Goal: Task Accomplishment & Management: Complete application form

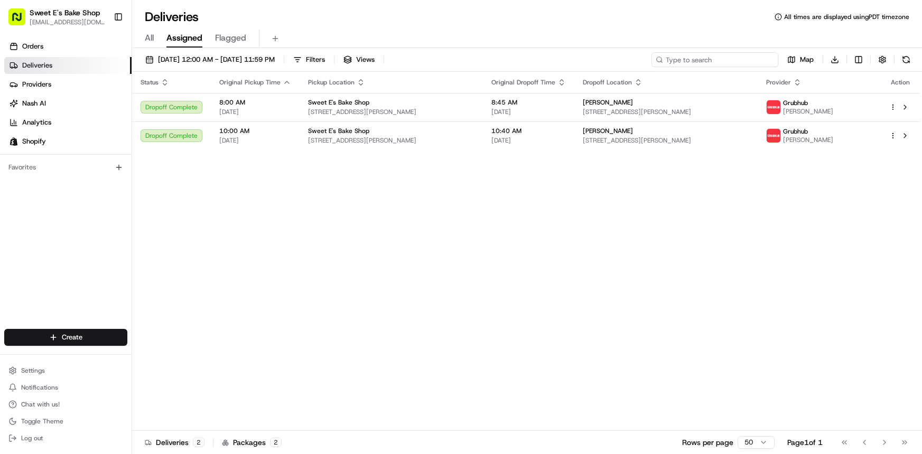
click at [748, 60] on input at bounding box center [714, 59] width 127 height 15
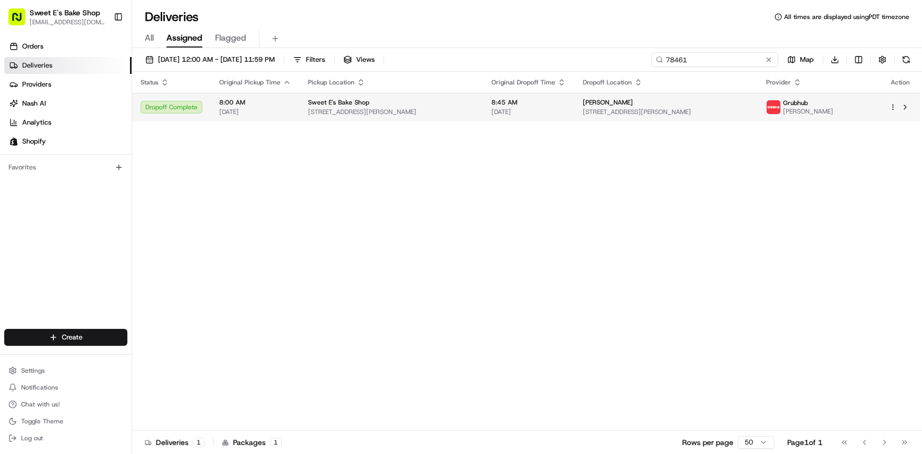
type input "78461"
click at [530, 114] on span "[DATE]" at bounding box center [528, 112] width 74 height 8
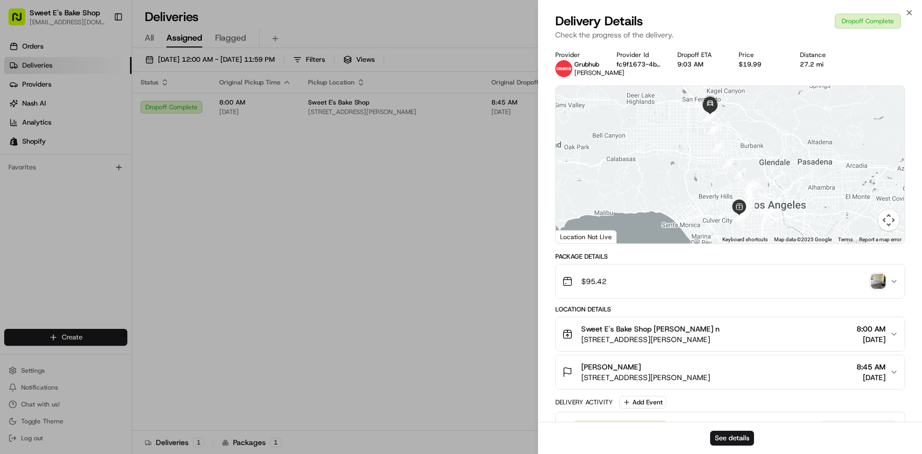
click at [879, 281] on img "button" at bounding box center [877, 281] width 15 height 15
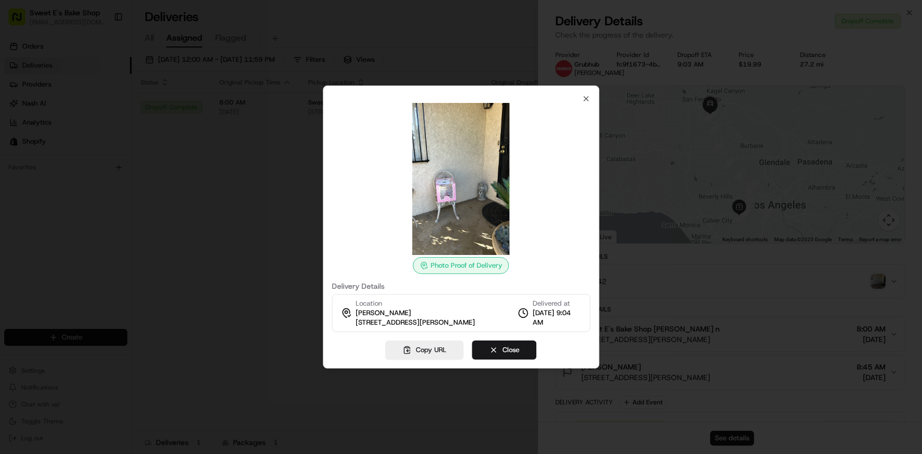
click at [450, 201] on img at bounding box center [461, 179] width 152 height 152
click at [443, 197] on img at bounding box center [461, 179] width 152 height 152
click at [446, 198] on img at bounding box center [461, 179] width 152 height 152
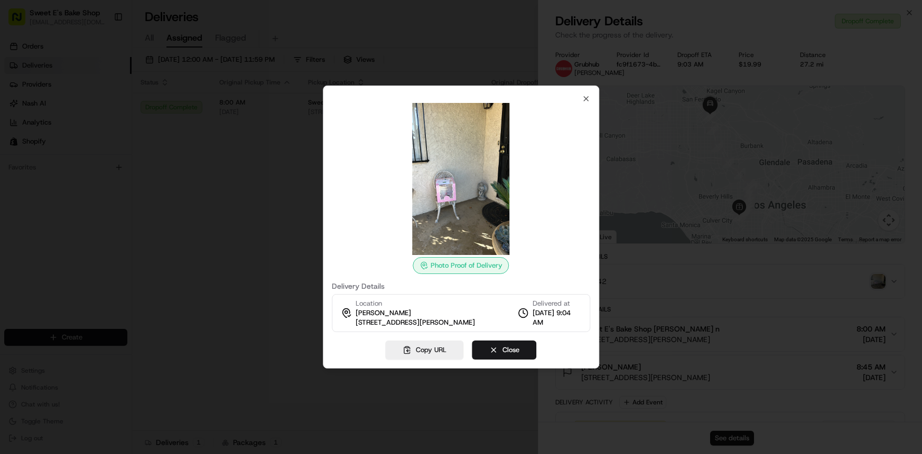
click at [447, 196] on img at bounding box center [461, 179] width 152 height 152
click at [450, 204] on img at bounding box center [461, 179] width 152 height 152
drag, startPoint x: 584, startPoint y: 101, endPoint x: 507, endPoint y: 93, distance: 77.0
click at [584, 101] on icon "button" at bounding box center [586, 99] width 4 height 4
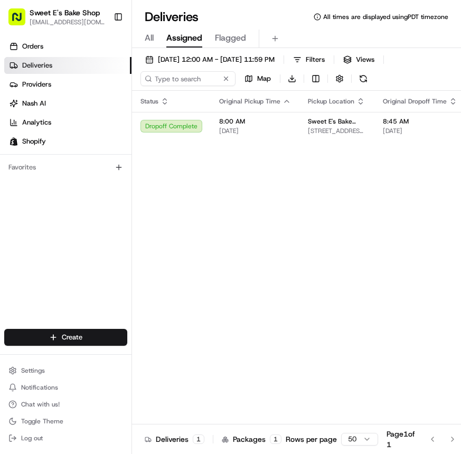
click at [146, 43] on span "All" at bounding box center [149, 38] width 9 height 13
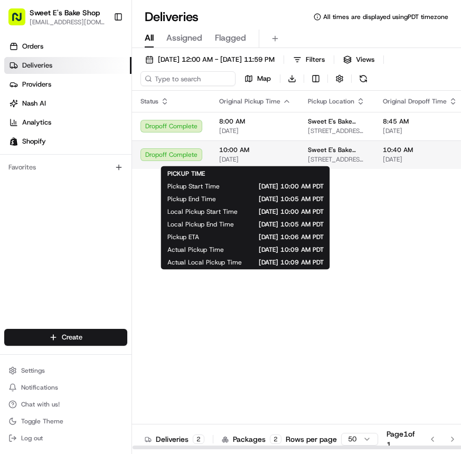
click at [277, 157] on span "[DATE]" at bounding box center [255, 159] width 72 height 8
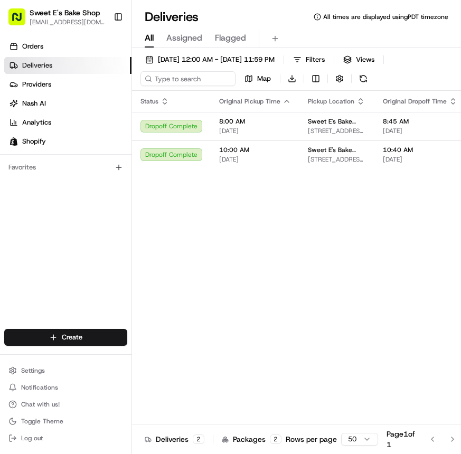
drag, startPoint x: 70, startPoint y: 148, endPoint x: 155, endPoint y: 45, distance: 134.0
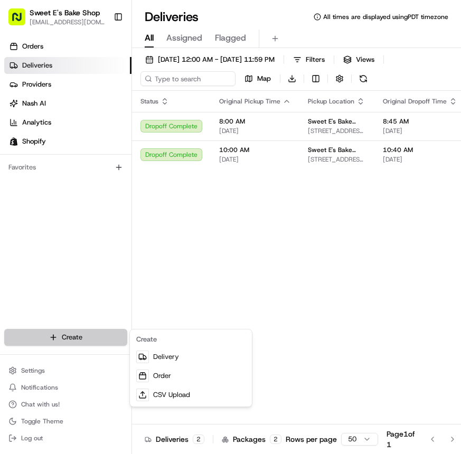
click at [43, 328] on html "Sweet E's Bake Shop [EMAIL_ADDRESS][DOMAIN_NAME] Toggle Sidebar Orders Deliveri…" at bounding box center [230, 227] width 461 height 454
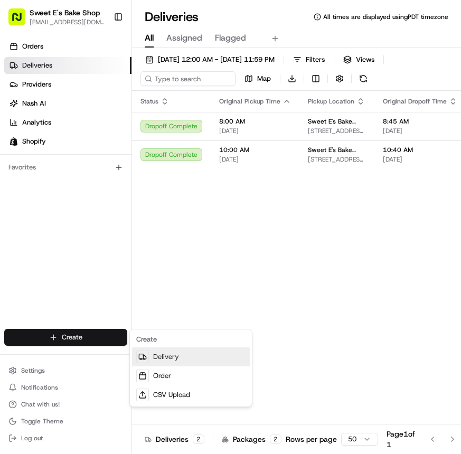
drag, startPoint x: 190, startPoint y: 356, endPoint x: 223, endPoint y: 351, distance: 34.2
click at [190, 356] on link "Delivery" at bounding box center [191, 357] width 118 height 19
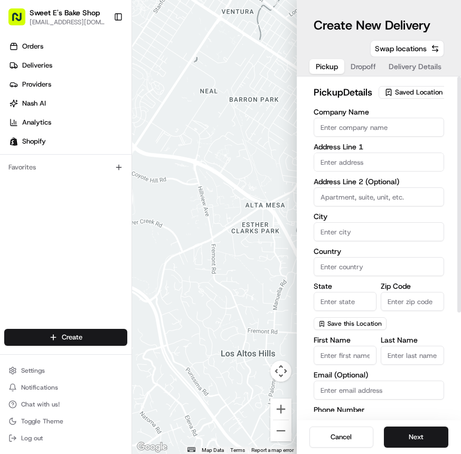
click at [408, 96] on span "Saved Location" at bounding box center [419, 93] width 48 height 10
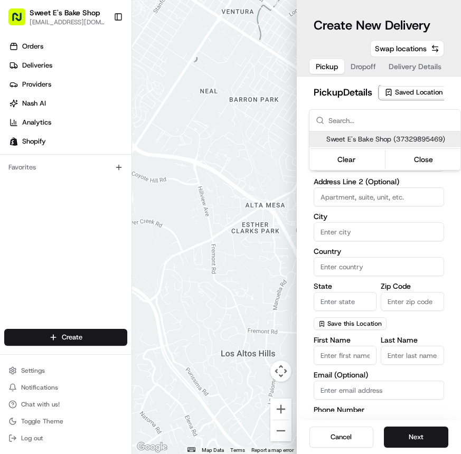
click at [389, 140] on span "Sweet E's Bake Shop (37329895469)" at bounding box center [391, 140] width 130 height 10
type input "Sweet E's Bake Shop"
type input "[STREET_ADDRESS][PERSON_NAME]"
type input "[GEOGRAPHIC_DATA]"
type input "US"
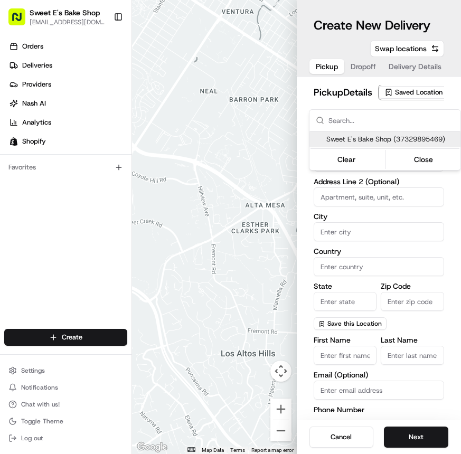
type input "CA"
type input "90016"
type input "[PERSON_NAME]"
type input "[EMAIL_ADDRESS][DOMAIN_NAME]"
type input "[PHONE_NUMBER]"
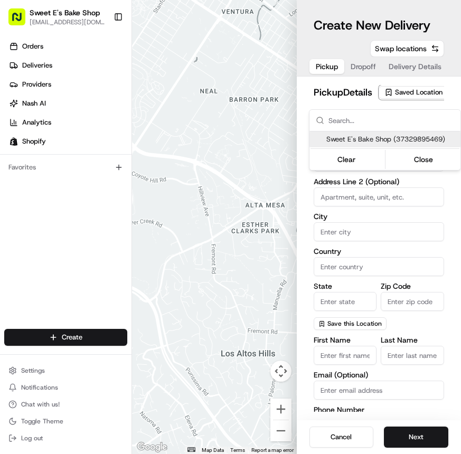
type textarea "Handle with care. Product should not be left unattended. If the customer is not…"
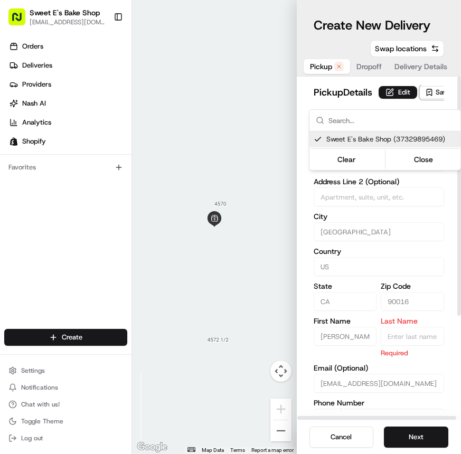
click at [398, 84] on html "Sweet E's Bake Shop [EMAIL_ADDRESS][DOMAIN_NAME] Toggle Sidebar Orders Deliveri…" at bounding box center [230, 227] width 461 height 454
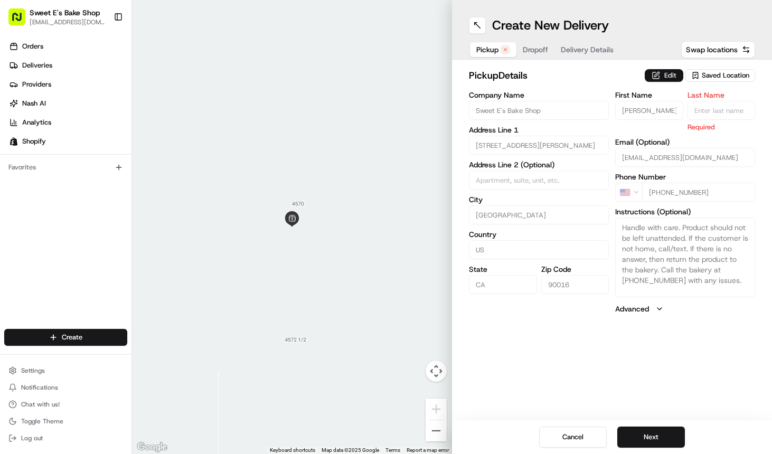
click at [461, 74] on button "Edit" at bounding box center [664, 75] width 39 height 13
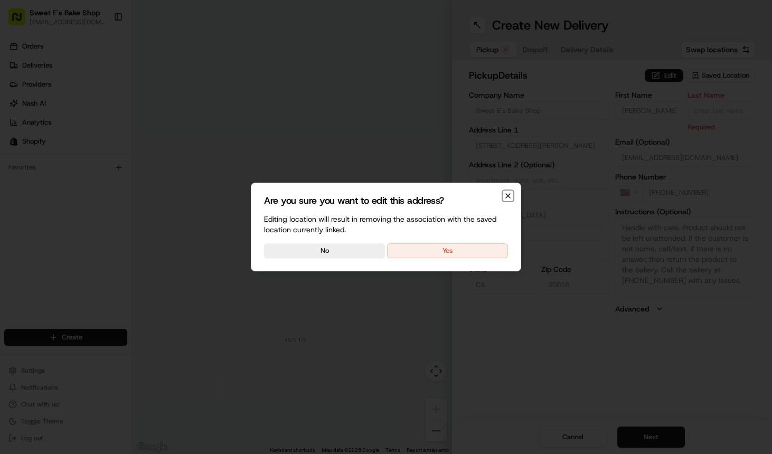
click at [461, 195] on icon "button" at bounding box center [508, 196] width 8 height 8
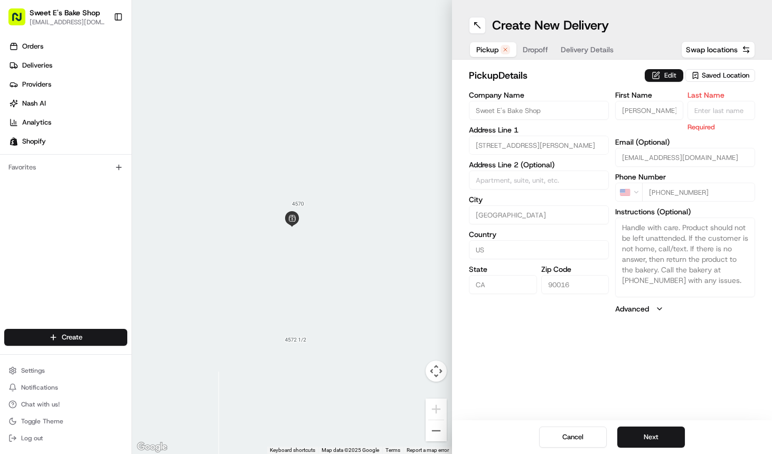
click at [461, 78] on button "Edit" at bounding box center [664, 75] width 39 height 13
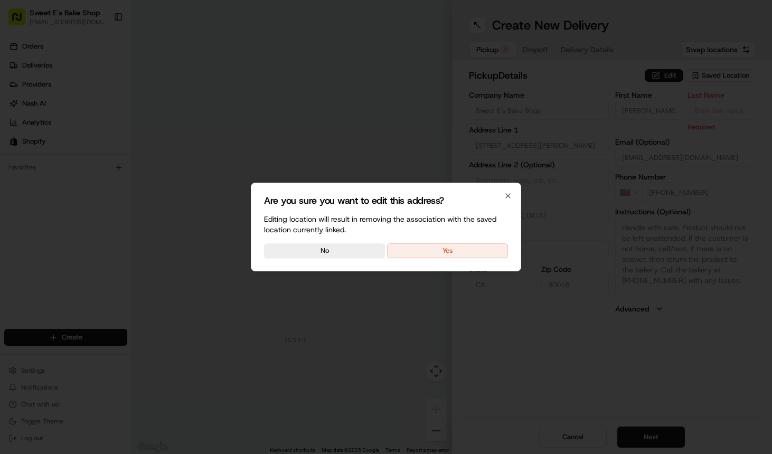
click at [461, 198] on h2 "Are you sure you want to edit this address?" at bounding box center [386, 201] width 244 height 10
click at [461, 196] on div "Are you sure you want to edit this address? Editing location will result in rem…" at bounding box center [386, 227] width 270 height 89
click at [461, 196] on icon "button" at bounding box center [508, 196] width 8 height 8
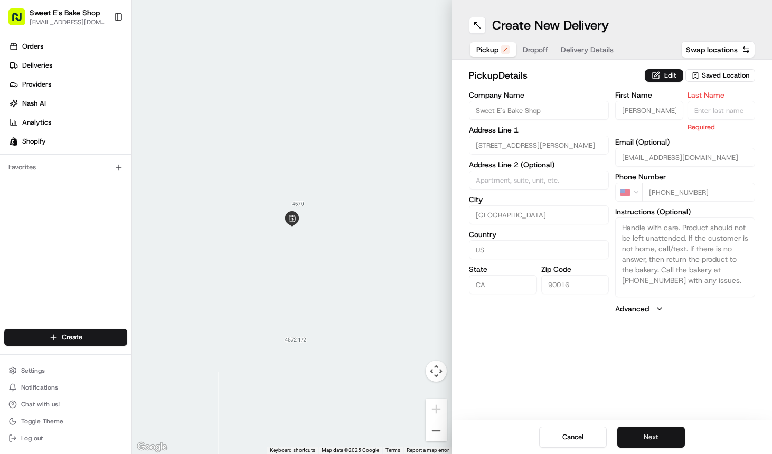
click at [461, 430] on button "Next" at bounding box center [651, 437] width 68 height 21
click at [461, 81] on button "Edit" at bounding box center [664, 75] width 39 height 13
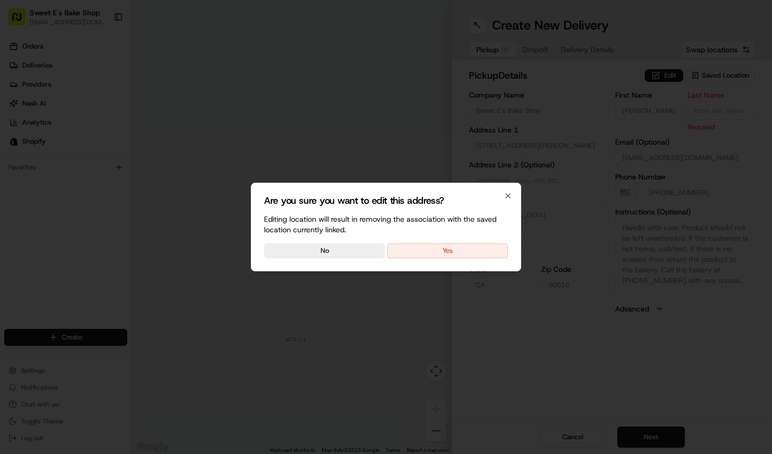
click at [426, 248] on button "Yes" at bounding box center [447, 250] width 121 height 15
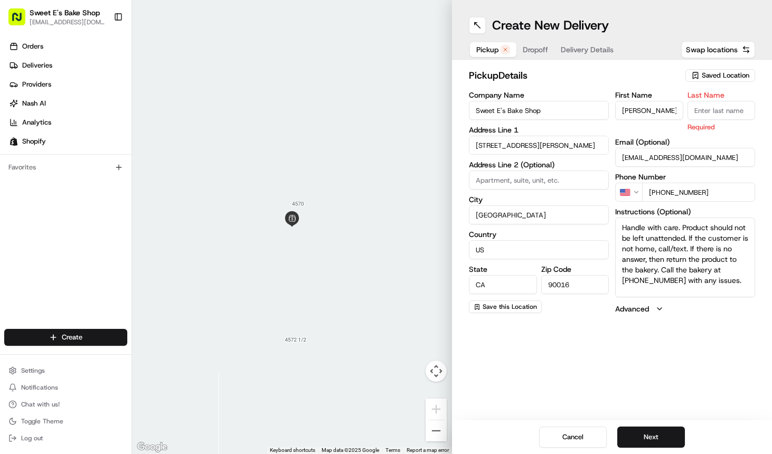
click at [461, 116] on input "Last Name" at bounding box center [722, 110] width 68 height 19
type input "n"
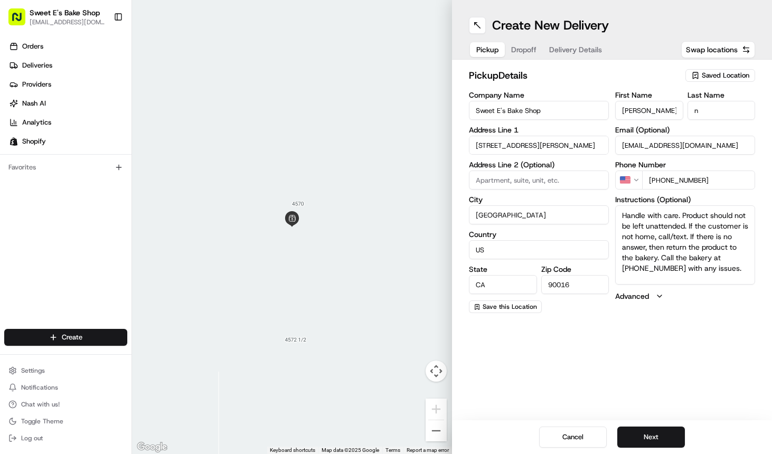
drag, startPoint x: 609, startPoint y: 67, endPoint x: 587, endPoint y: 67, distance: 22.2
click at [461, 67] on div "pickup Details Saved Location Company Name Sweet E's Bake Shop Address Line 1 […" at bounding box center [612, 191] width 320 height 262
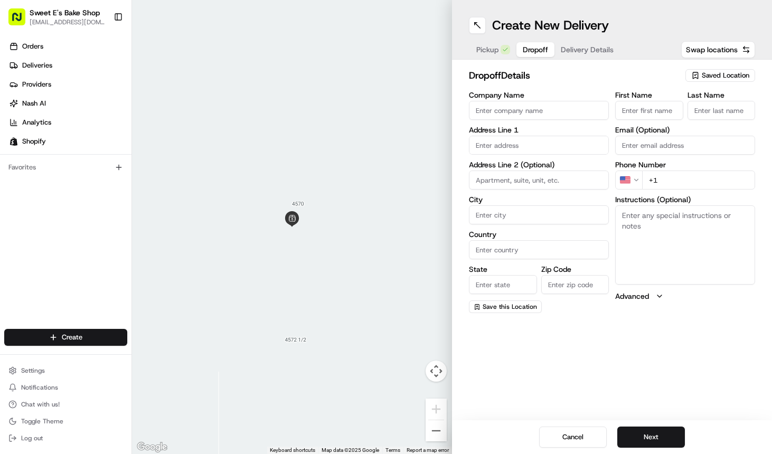
click at [461, 52] on span "Dropoff" at bounding box center [535, 49] width 25 height 11
click at [461, 145] on input "text" at bounding box center [539, 145] width 140 height 19
paste input "[STREET_ADDRESS]"
click at [461, 175] on div "[STREET_ADDRESS]" at bounding box center [539, 167] width 135 height 16
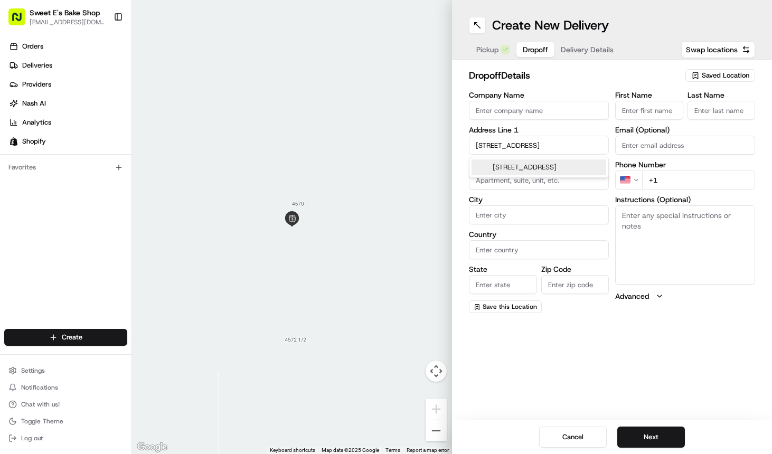
type input "[STREET_ADDRESS]"
type input "[GEOGRAPHIC_DATA]"
type input "CA"
type input "92647"
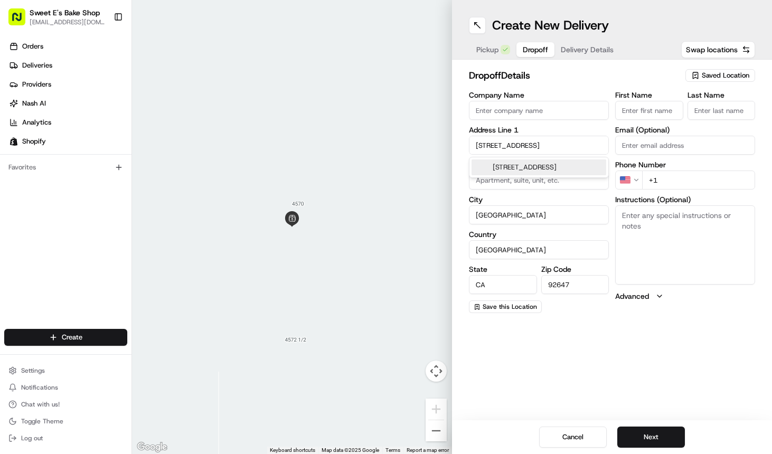
type input "[STREET_ADDRESS]"
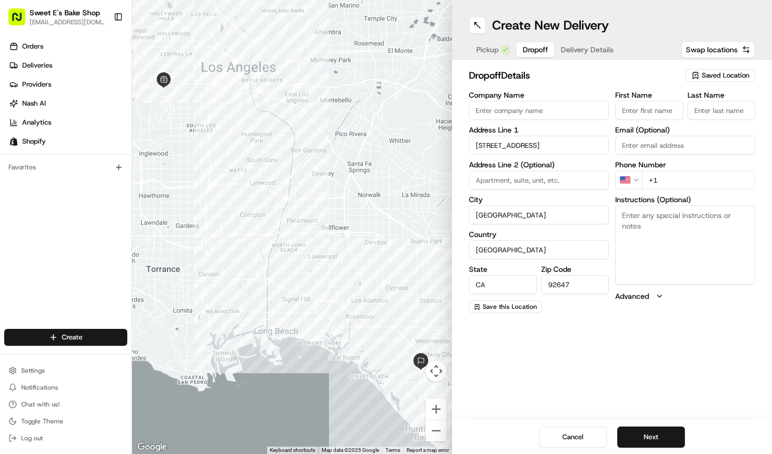
click at [461, 111] on input "First Name" at bounding box center [649, 110] width 68 height 19
